Goal: Task Accomplishment & Management: Use online tool/utility

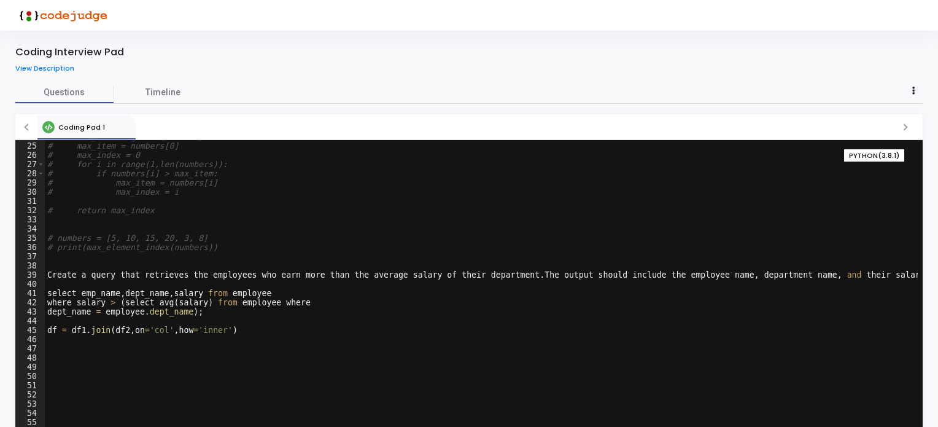
scroll to position [220, 0]
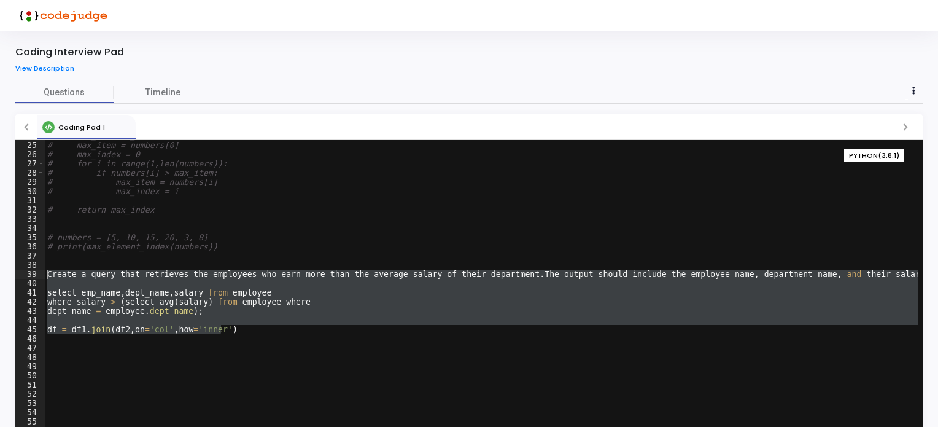
drag, startPoint x: 241, startPoint y: 333, endPoint x: 48, endPoint y: 276, distance: 200.8
click at [48, 276] on div "# def max_element_index(numbers): # max_item = numbers[0] # max_index = 0 # for…" at bounding box center [481, 290] width 873 height 318
type textarea "Create a query that retrieves the employees who earn more than the average sala…"
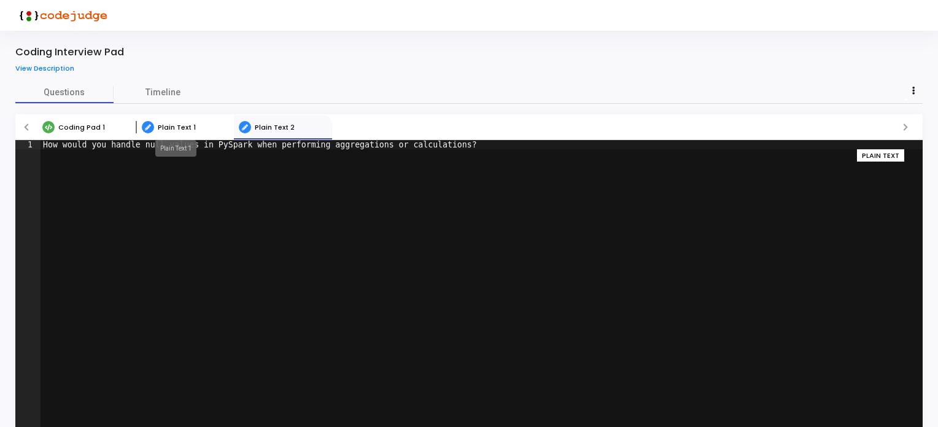
click at [190, 127] on span "Plain Text 1" at bounding box center [177, 127] width 38 height 10
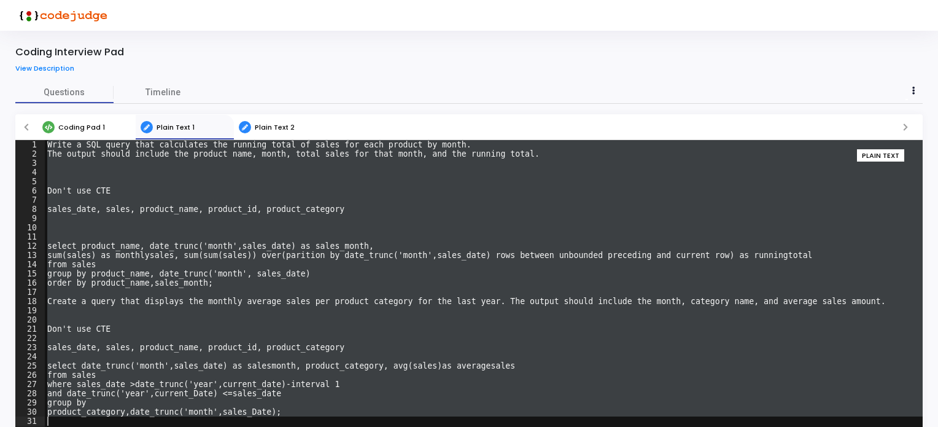
drag, startPoint x: 47, startPoint y: 148, endPoint x: 292, endPoint y: 417, distance: 363.3
click at [292, 417] on div "Write a SQL query that calculates the running total of sales for each product b…" at bounding box center [484, 299] width 878 height 318
type textarea "product_category,date_trunc('month',sales_Date);"
